Goal: Navigation & Orientation: Find specific page/section

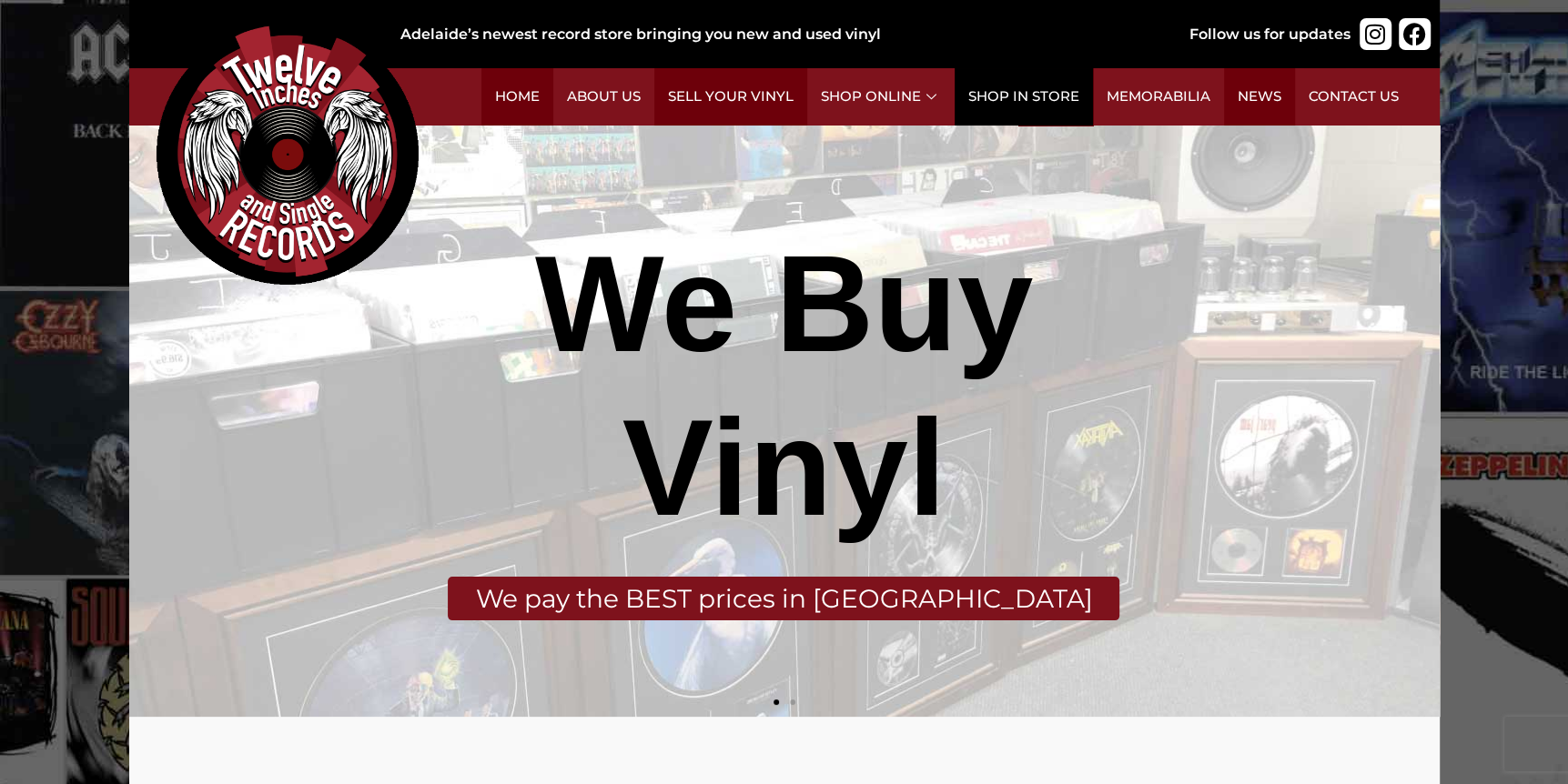
click at [1056, 97] on link "Shop in Store" at bounding box center [1023, 96] width 138 height 57
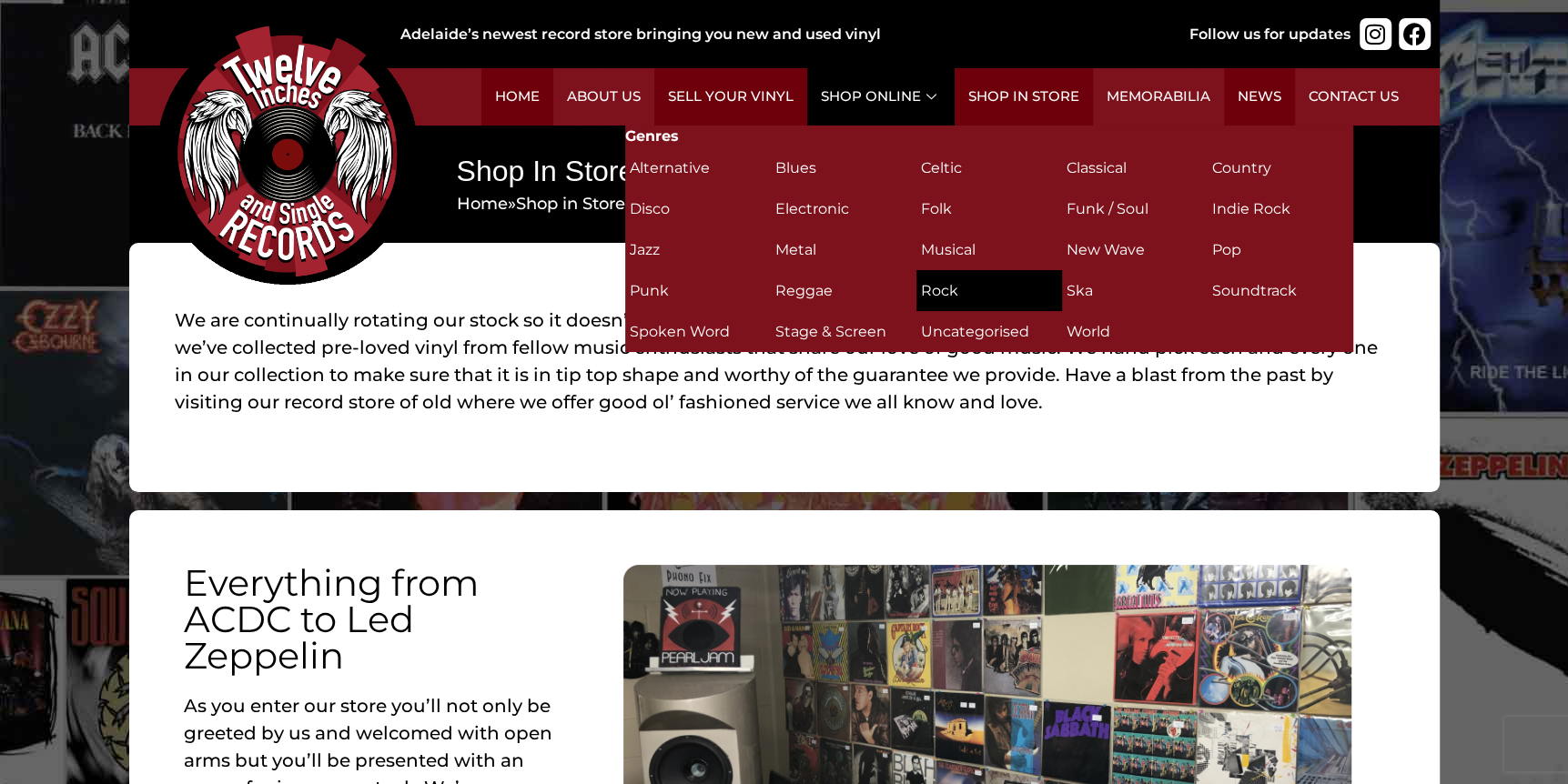
click at [951, 290] on h2 "Rock (311)" at bounding box center [989, 290] width 136 height 32
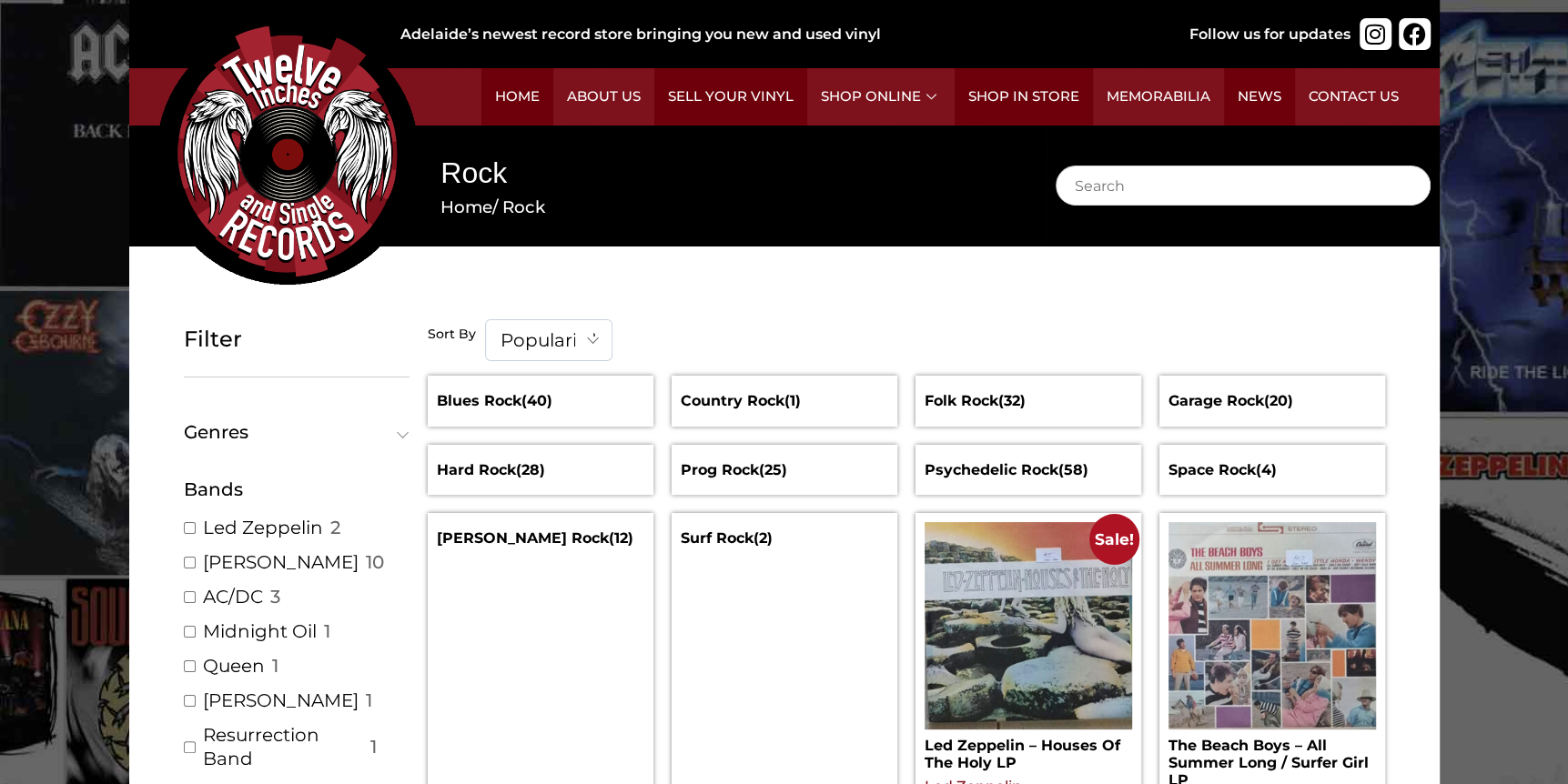
scroll to position [91, 0]
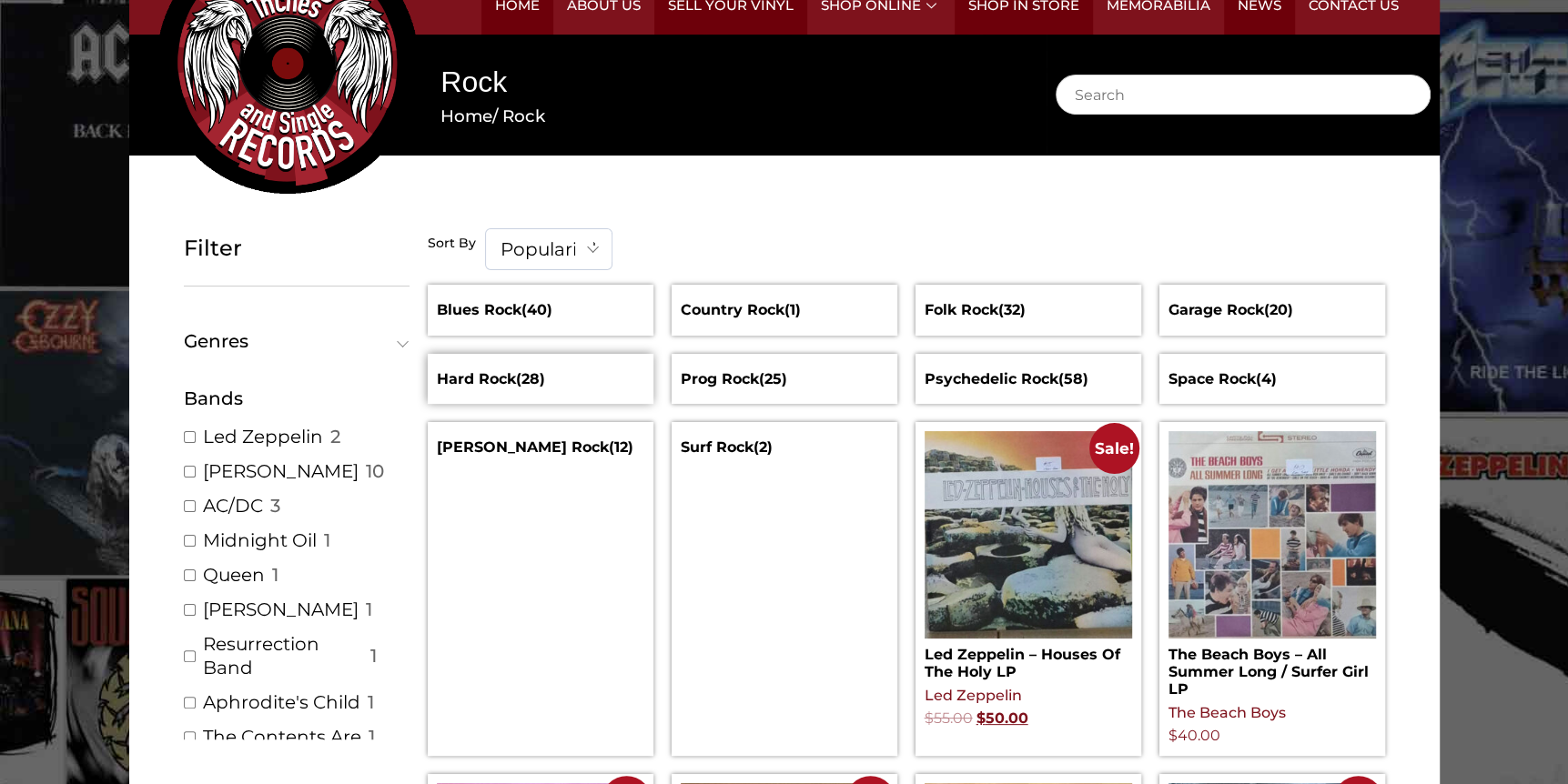
click at [538, 383] on mark "(28)" at bounding box center [531, 379] width 29 height 17
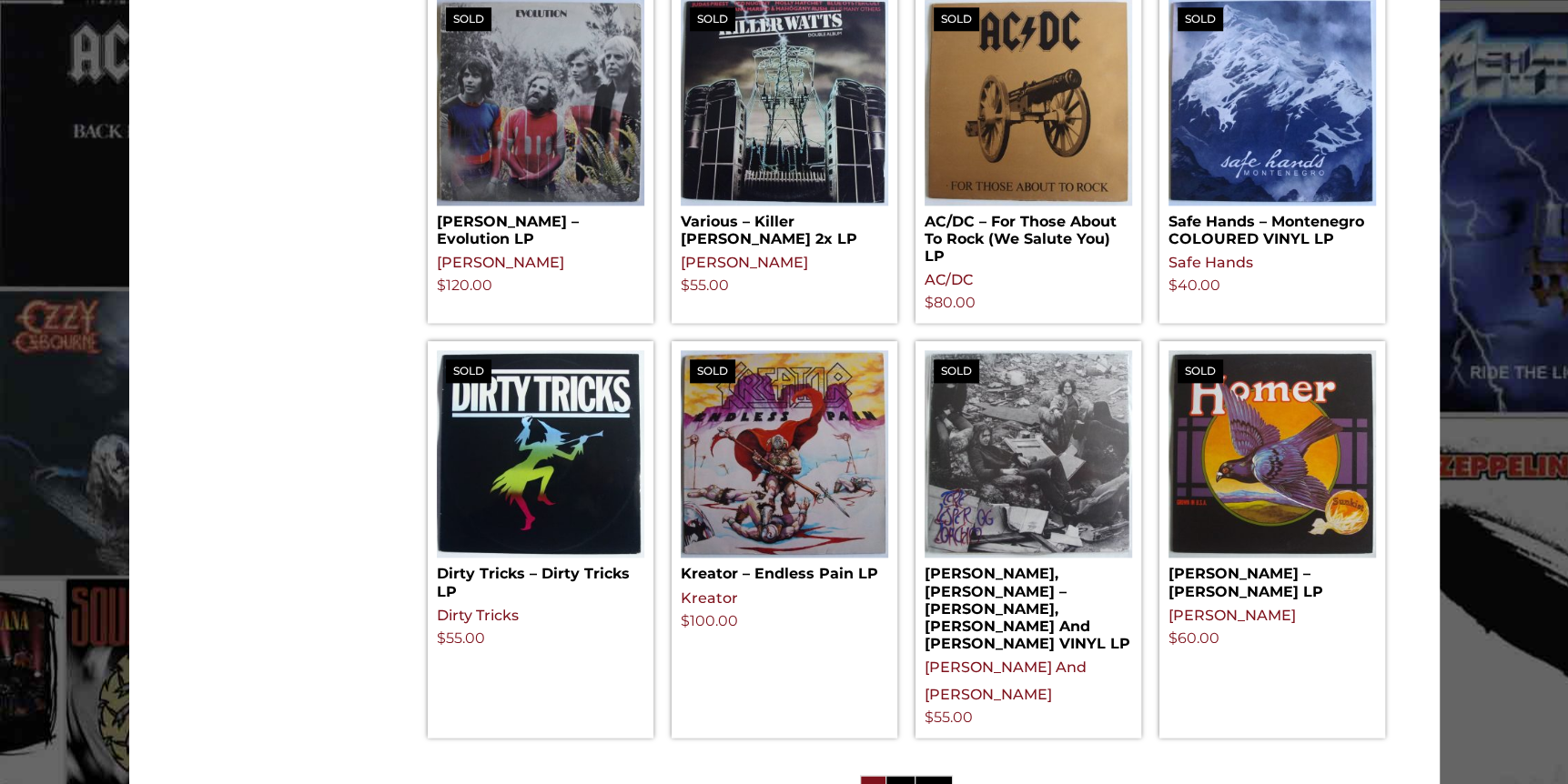
scroll to position [1728, 0]
click at [908, 775] on link "2" at bounding box center [900, 794] width 28 height 37
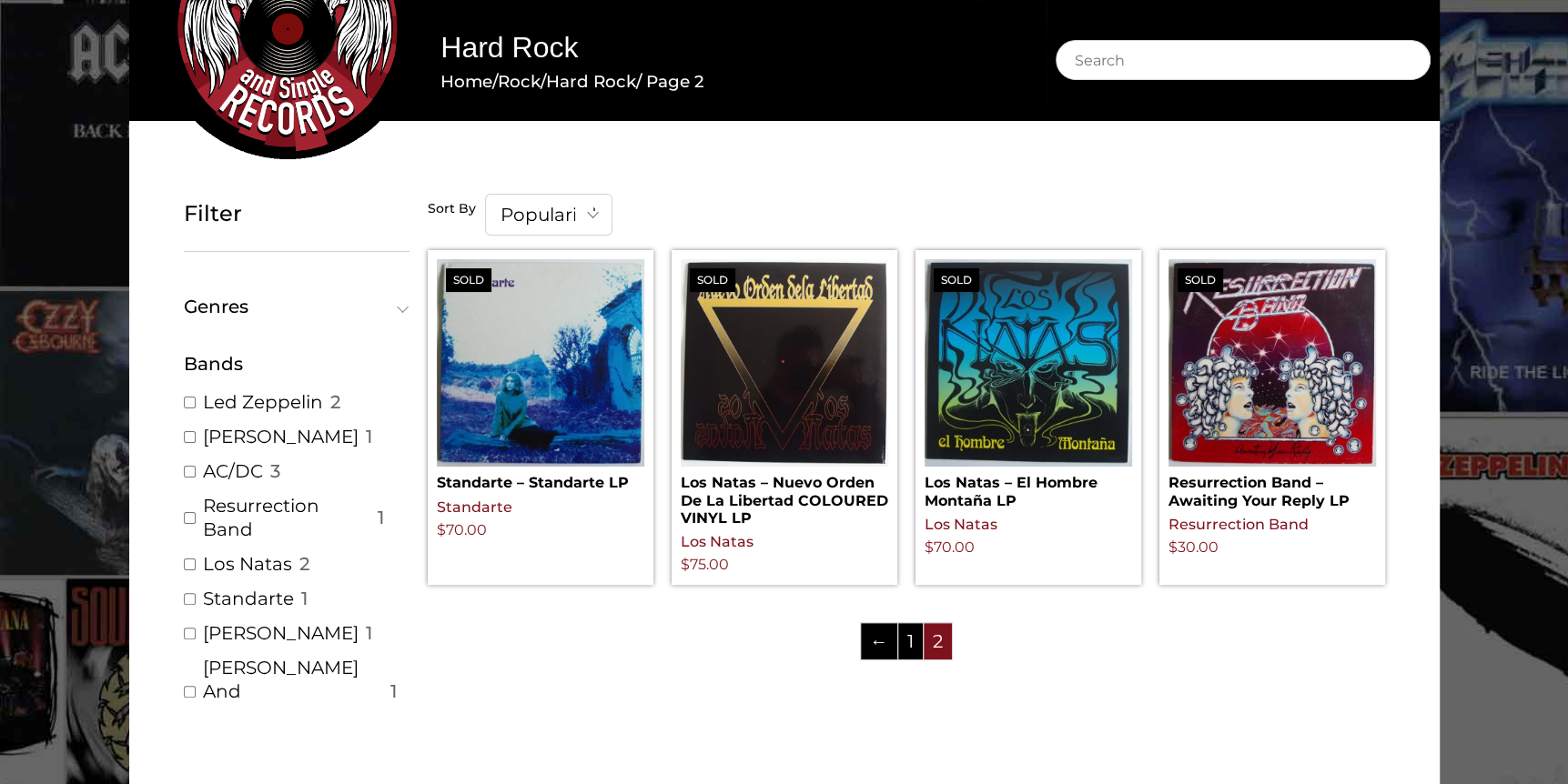
scroll to position [273, 0]
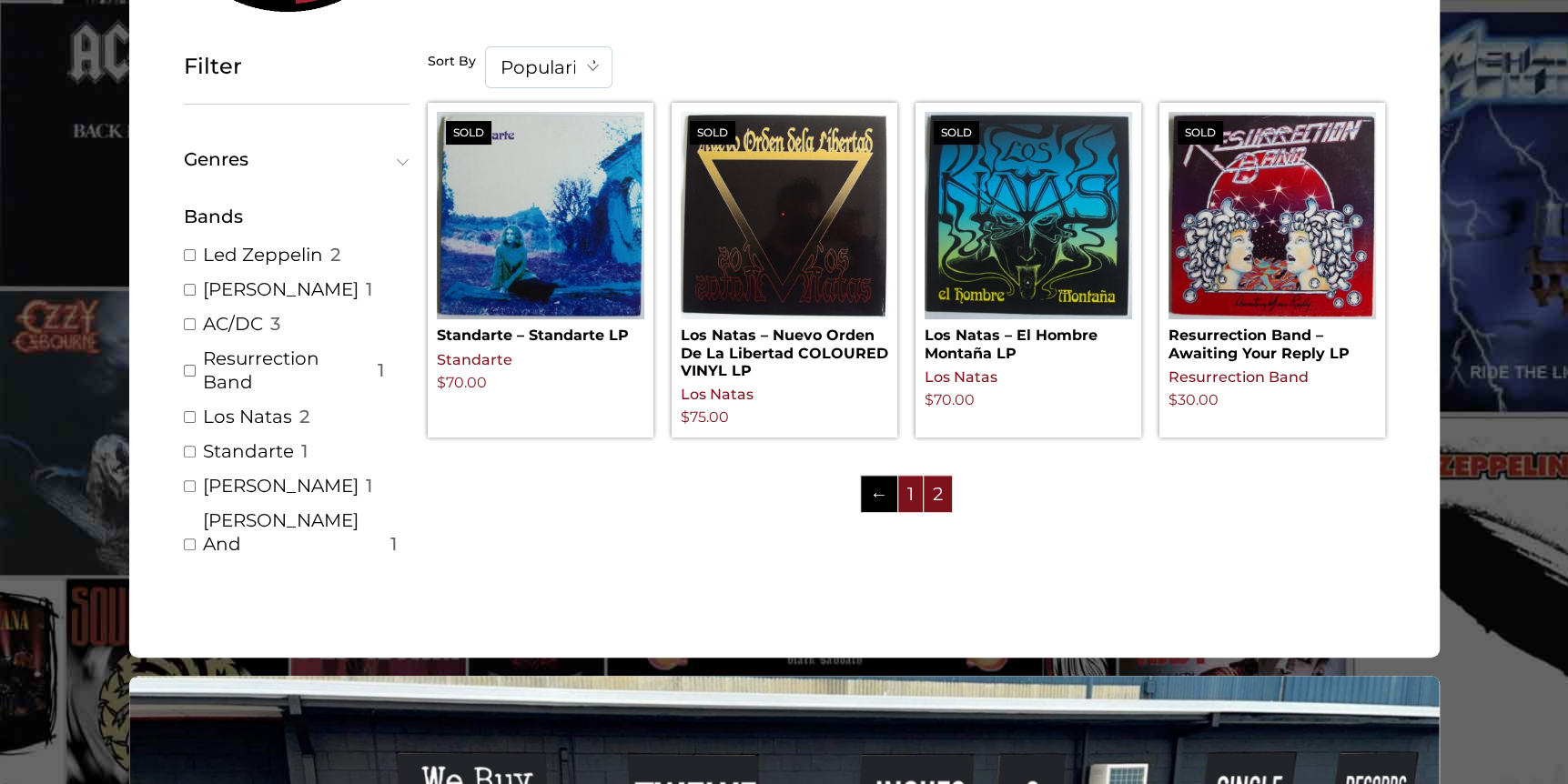
click at [905, 497] on link "1" at bounding box center [910, 494] width 24 height 37
